Goal: Entertainment & Leisure: Consume media (video, audio)

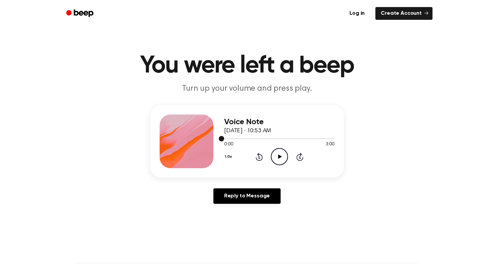
click at [288, 138] on div at bounding box center [279, 138] width 110 height 5
click at [279, 151] on icon "Play Audio" at bounding box center [279, 156] width 17 height 17
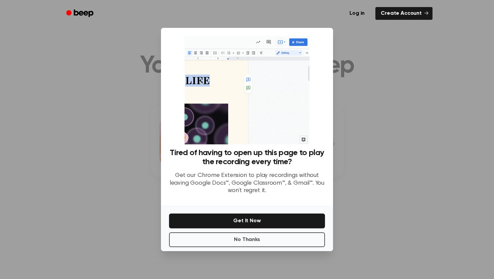
click at [345, 60] on div at bounding box center [247, 139] width 494 height 279
click at [235, 236] on button "No Thanks" at bounding box center [247, 239] width 156 height 15
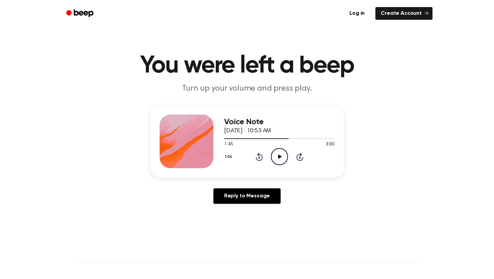
click at [282, 154] on icon "Play Audio" at bounding box center [279, 156] width 17 height 17
click at [306, 136] on div at bounding box center [279, 138] width 110 height 5
click at [273, 162] on icon "Pause Audio" at bounding box center [279, 156] width 17 height 17
click at [275, 151] on icon "Play Audio" at bounding box center [279, 156] width 17 height 17
click at [275, 150] on icon "Pause Audio" at bounding box center [279, 156] width 17 height 17
